Goal: Browse casually: Explore the website without a specific task or goal

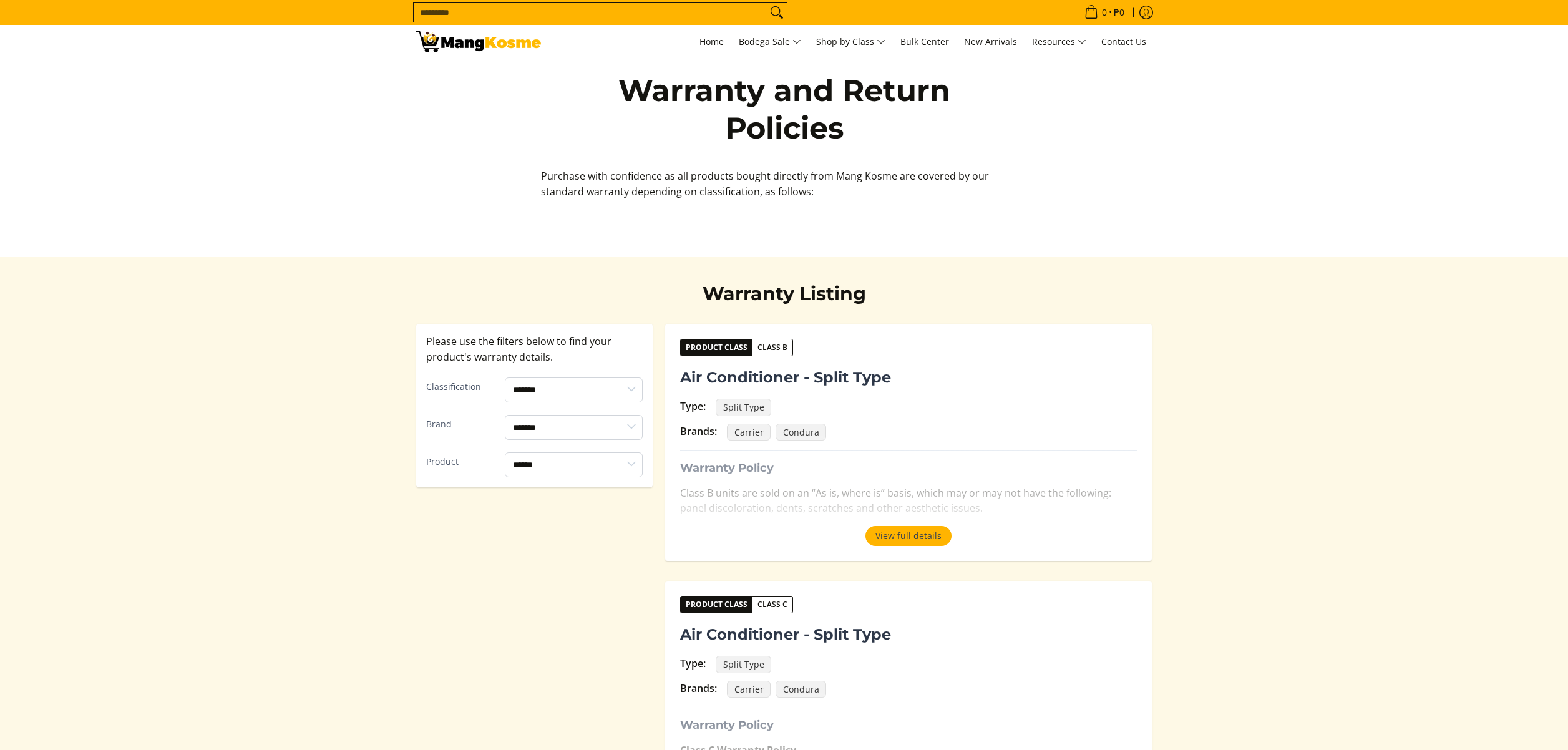
select select "*******"
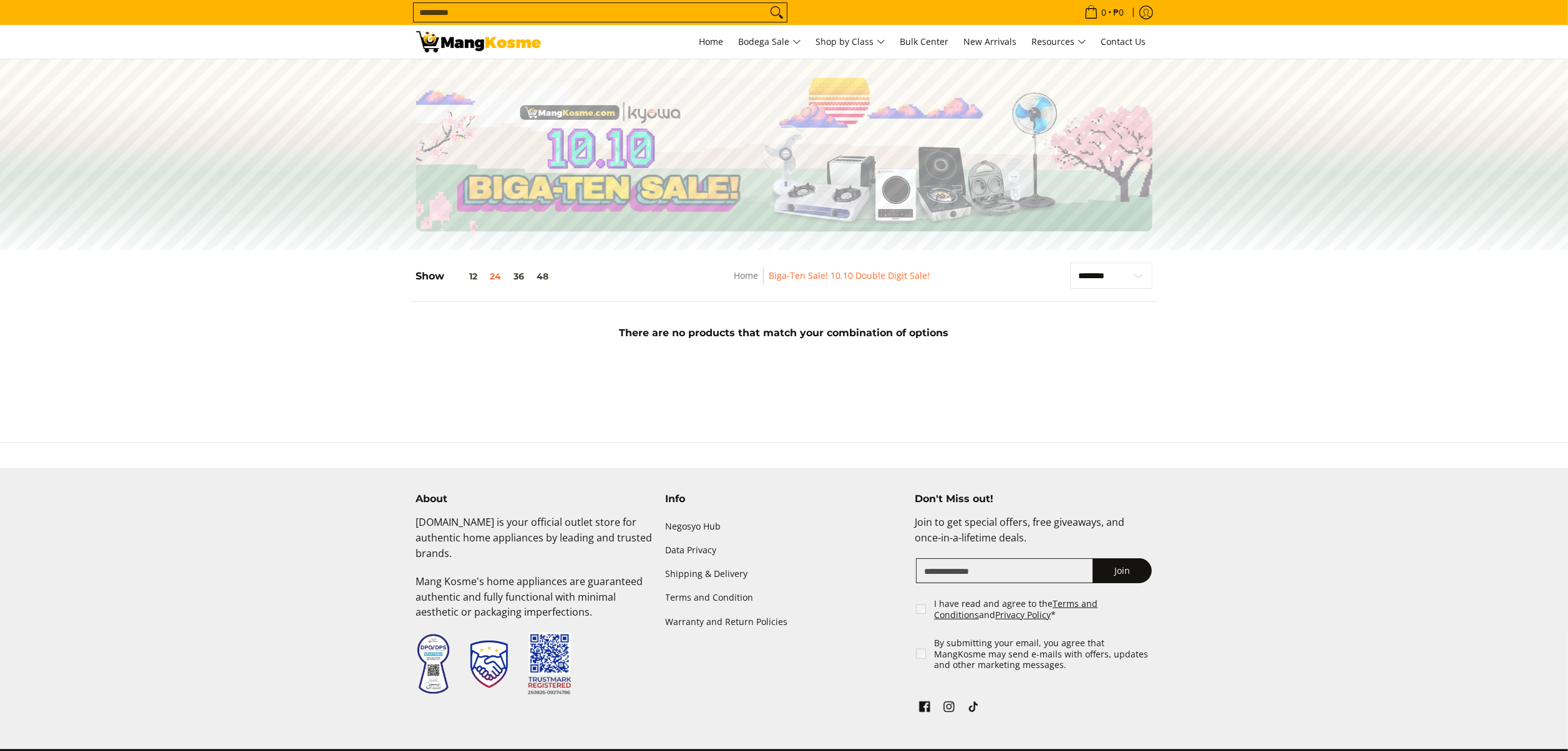
click at [1197, 358] on section "**********" at bounding box center [784, 309] width 1568 height 118
